Goal: Obtain resource: Download file/media

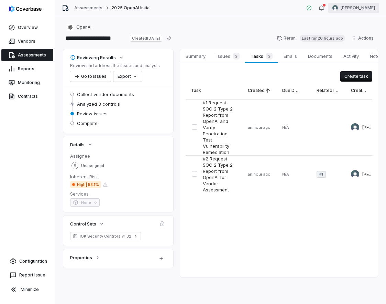
click at [369, 12] on html "**********" at bounding box center [193, 152] width 386 height 304
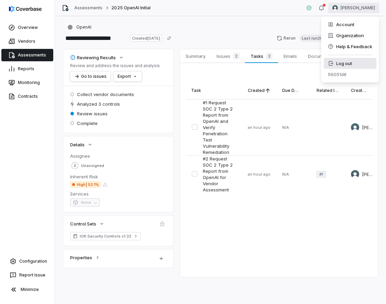
click at [364, 63] on div "Log out" at bounding box center [350, 63] width 53 height 11
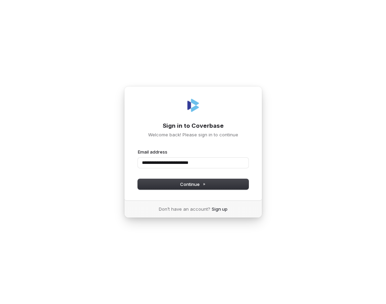
type input "**********"
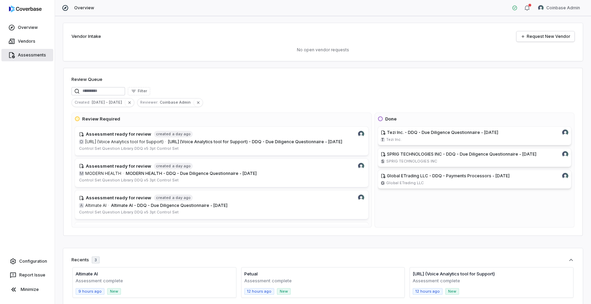
click at [39, 61] on link "Assessments" at bounding box center [27, 55] width 52 height 12
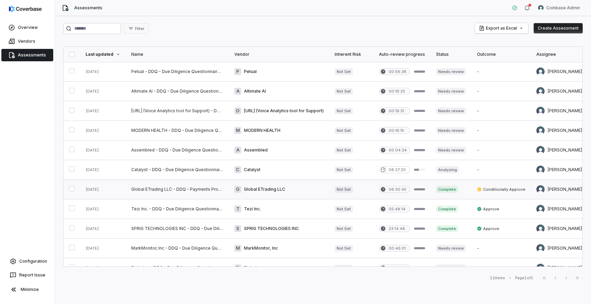
scroll to position [31, 0]
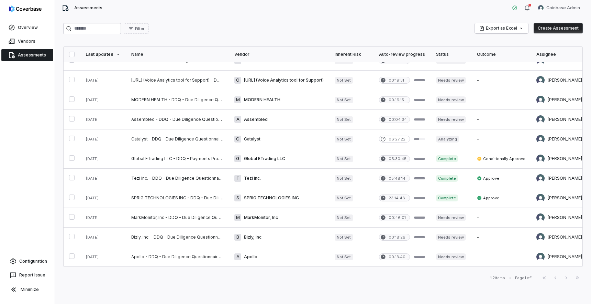
click at [386, 277] on div "First Page Previous Next Last Page" at bounding box center [561, 277] width 44 height 8
click at [386, 276] on div "First Page Previous Next Last Page" at bounding box center [561, 277] width 44 height 8
click at [386, 279] on div "First Page Previous Next Last Page" at bounding box center [561, 277] width 44 height 8
click at [386, 282] on div "Filter Export as Excel Create Assessment Last updated Name Vendor Inherent Risk…" at bounding box center [323, 159] width 536 height 287
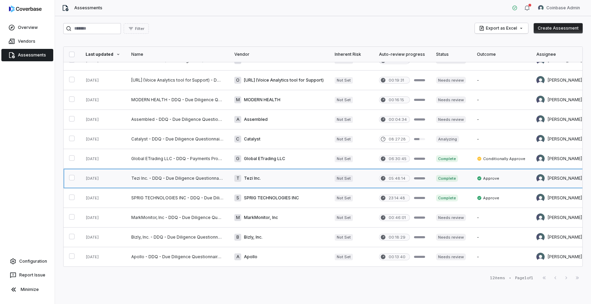
click at [185, 180] on link at bounding box center [177, 177] width 103 height 19
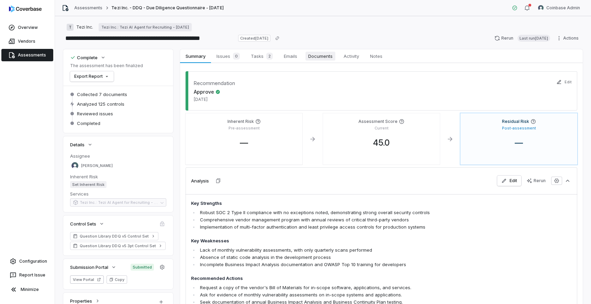
click at [323, 55] on span "Documents" at bounding box center [321, 56] width 30 height 9
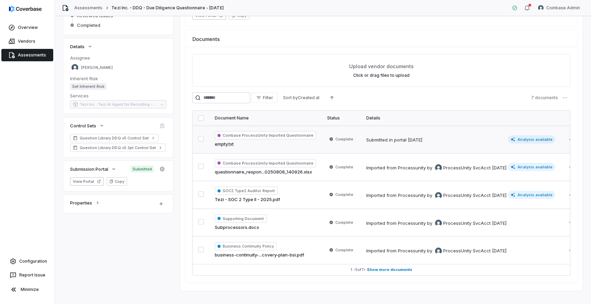
scroll to position [107, 0]
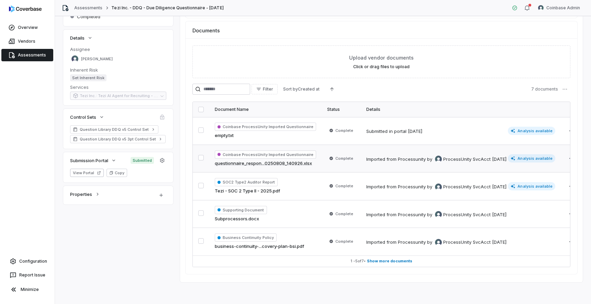
click at [325, 165] on td "Complete" at bounding box center [341, 158] width 39 height 28
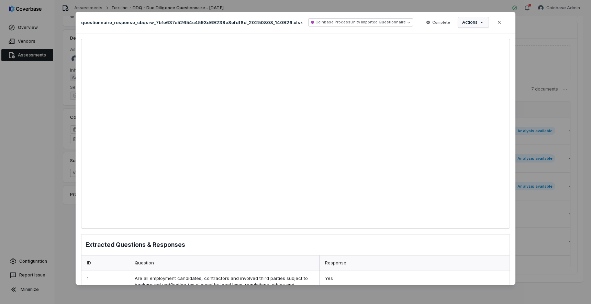
click at [386, 24] on div "Document Preview questionnaire_response_cbqsrw_7bfe637e52654c4593d69239e8efdf8d…" at bounding box center [295, 152] width 591 height 303
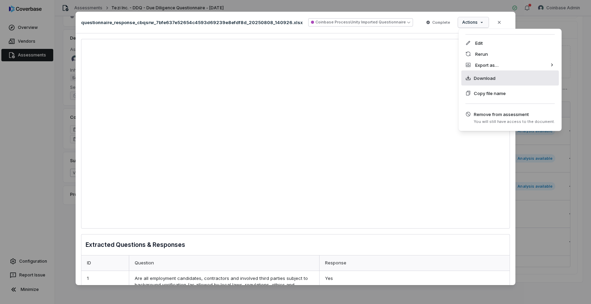
click at [386, 79] on span "Download" at bounding box center [485, 78] width 22 height 7
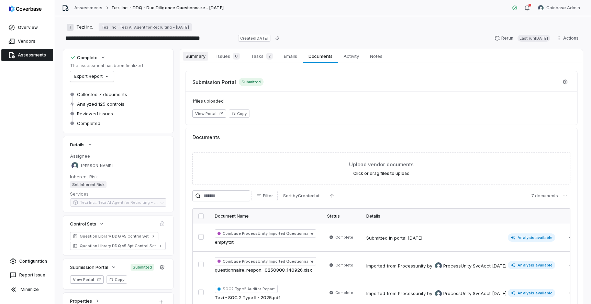
click at [193, 57] on span "Summary" at bounding box center [195, 56] width 25 height 9
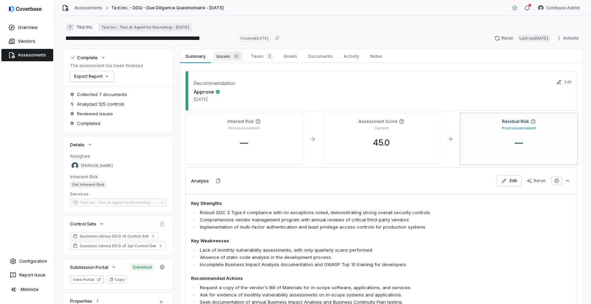
click at [221, 57] on span "Issues 0" at bounding box center [228, 56] width 29 height 10
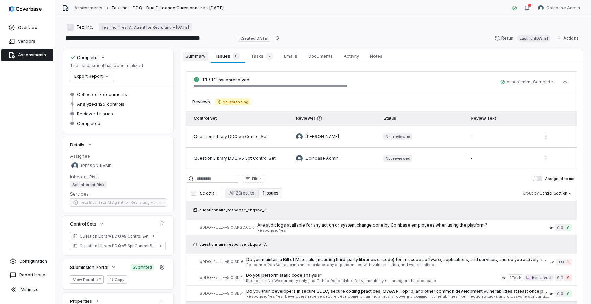
click at [198, 55] on span "Summary" at bounding box center [195, 56] width 25 height 9
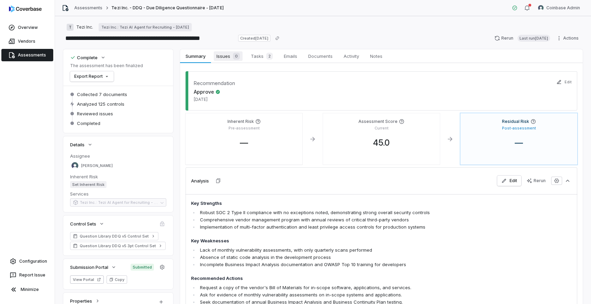
click at [221, 58] on span "Issues 0" at bounding box center [228, 56] width 29 height 10
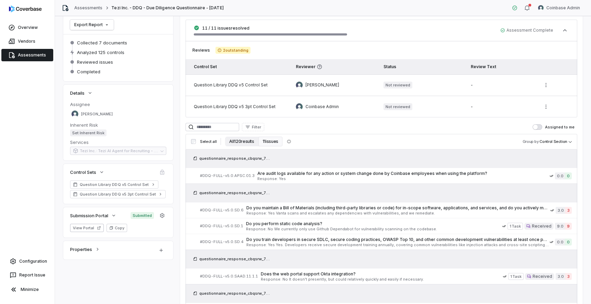
click at [241, 143] on button "All 120 results" at bounding box center [241, 142] width 33 height 10
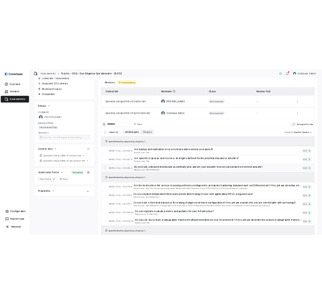
scroll to position [95, 0]
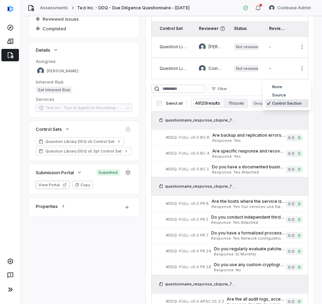
click at [301, 105] on body "**********" at bounding box center [161, 152] width 322 height 304
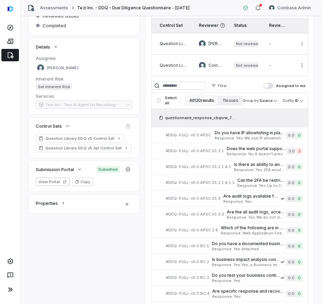
scroll to position [0, 0]
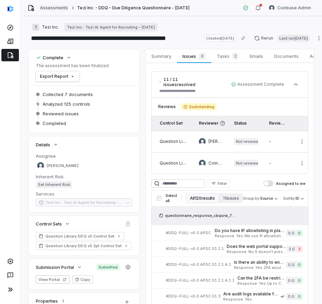
click at [47, 9] on link "Assessments" at bounding box center [54, 8] width 28 height 6
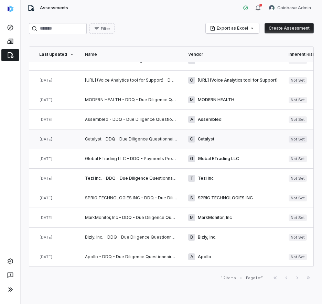
scroll to position [31, 0]
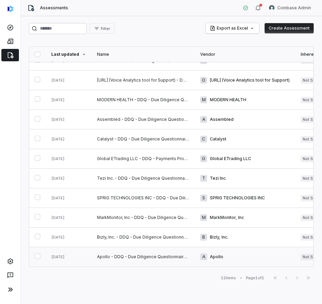
click at [136, 258] on link at bounding box center [142, 256] width 103 height 19
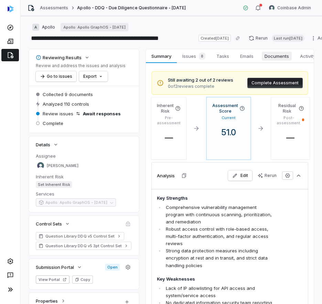
click at [272, 57] on span "Documents" at bounding box center [277, 56] width 30 height 9
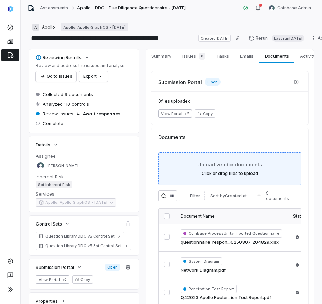
scroll to position [107, 0]
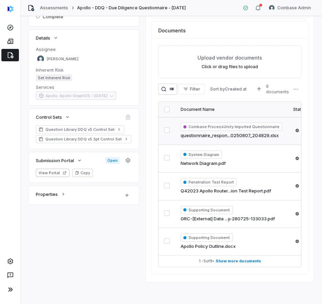
click at [283, 137] on td "Coinbase ProcessUnity Imported Questionnaire questionnaire_respon...0250807_204…" at bounding box center [231, 131] width 112 height 28
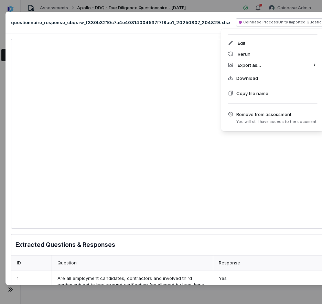
click at [317, 23] on div "Document Preview questionnaire_response_cbqsrw_f330b3210c7a4e40814004537f7f9ae1…" at bounding box center [192, 152] width 385 height 303
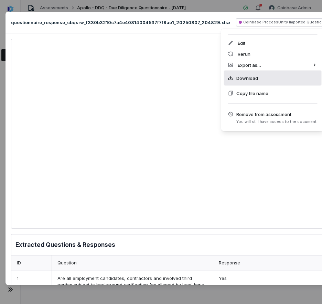
click at [262, 79] on div "Download" at bounding box center [273, 77] width 98 height 15
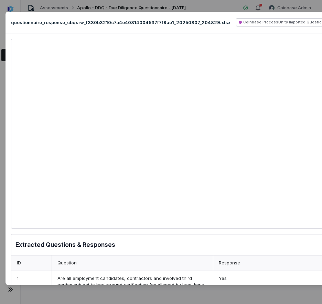
click at [285, 7] on div "Document Preview questionnaire_response_cbqsrw_f330b3210c7a4e40814004537f7f9ae1…" at bounding box center [161, 152] width 322 height 304
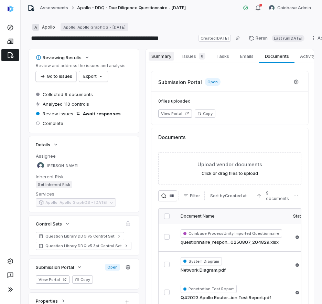
click at [163, 60] on span "Summary" at bounding box center [161, 56] width 25 height 9
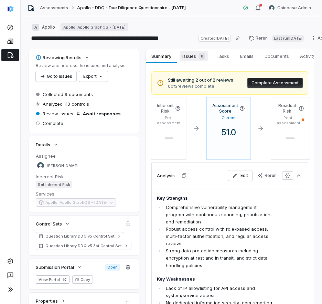
click at [192, 55] on span "Issues 8" at bounding box center [193, 56] width 29 height 10
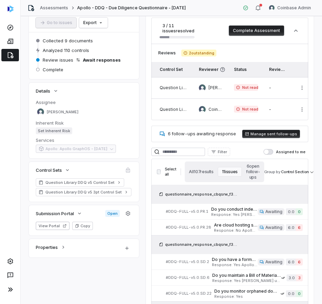
scroll to position [86, 0]
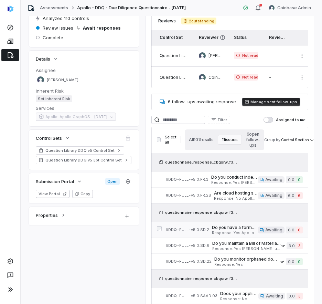
click at [249, 229] on span "Do you have a formally defined secure software development lifecycle (SSDLC) pr…" at bounding box center [235, 228] width 46 height 6
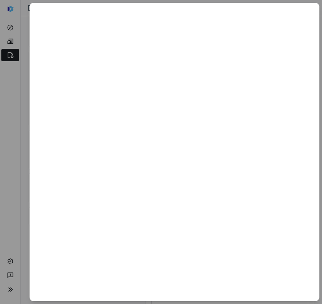
click at [18, 168] on div at bounding box center [161, 152] width 322 height 304
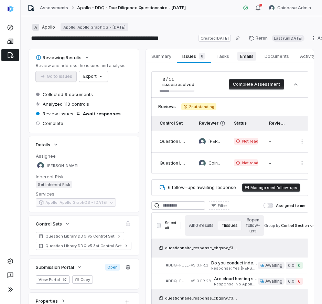
click at [246, 60] on span "Emails" at bounding box center [246, 56] width 19 height 9
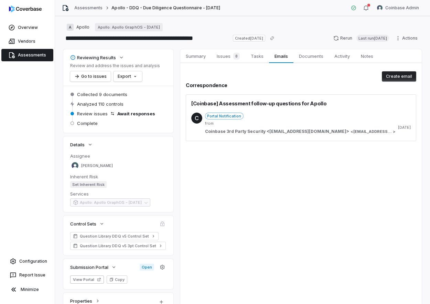
click at [312, 130] on span "Coinbase 3rd Party Security <coinbase-3rd-party-security@coverbase.com>" at bounding box center [277, 132] width 144 height 6
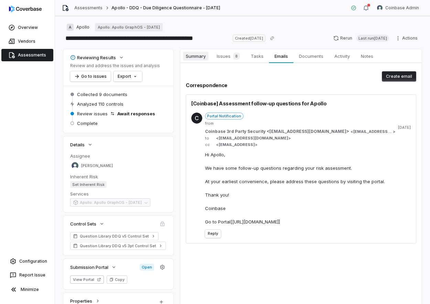
click at [194, 54] on span "Summary" at bounding box center [195, 56] width 25 height 9
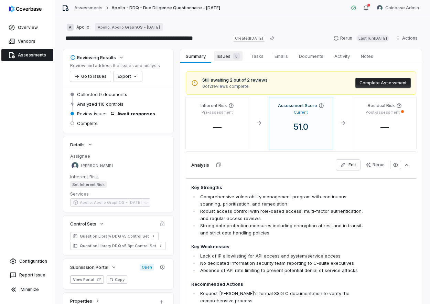
click at [227, 57] on span "Issues 8" at bounding box center [228, 56] width 29 height 10
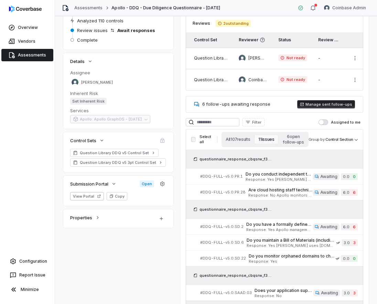
scroll to position [76, 0]
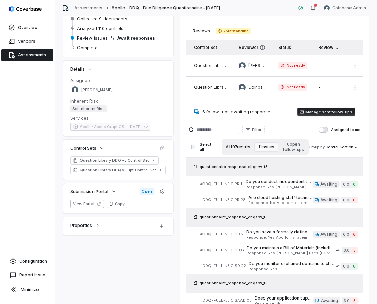
click at [241, 148] on button "All 107 results" at bounding box center [237, 147] width 33 height 10
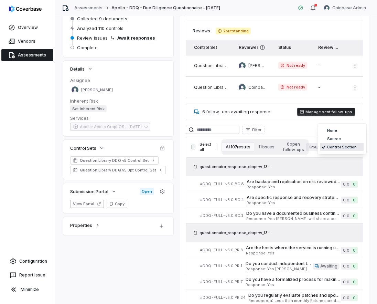
click at [353, 149] on body "**********" at bounding box center [188, 152] width 377 height 304
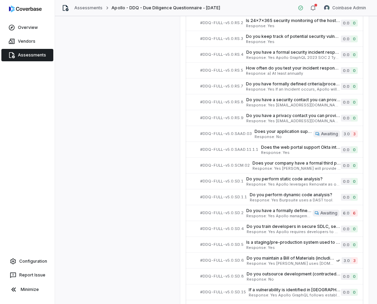
scroll to position [1535, 11]
